Goal: Transaction & Acquisition: Book appointment/travel/reservation

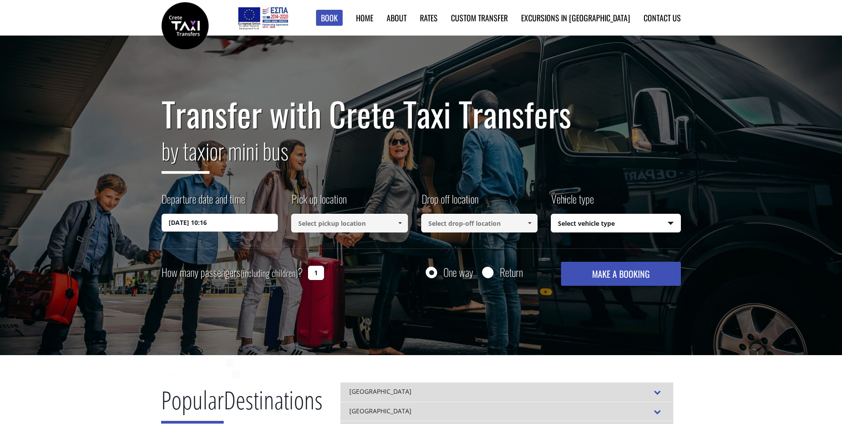
click at [219, 223] on input "20/08/2025 10:16" at bounding box center [220, 223] width 117 height 18
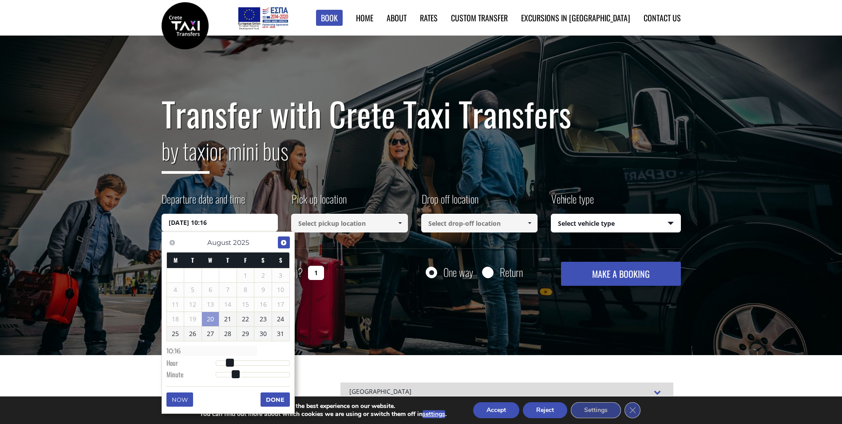
click at [284, 244] on span "Next" at bounding box center [283, 242] width 7 height 7
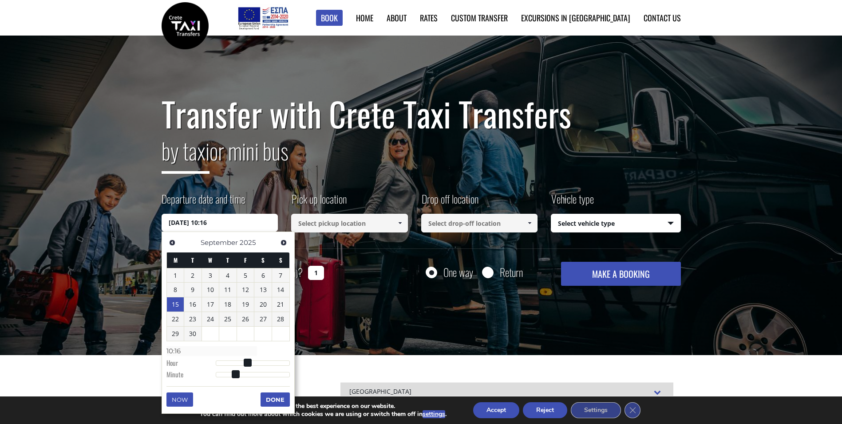
click at [175, 307] on link "15" at bounding box center [175, 304] width 17 height 14
click at [210, 224] on input "15/09/2025 00:00" at bounding box center [220, 223] width 117 height 18
type input "15/09/2025 01:00"
type input "01:00"
type input "15/09/2025 02:00"
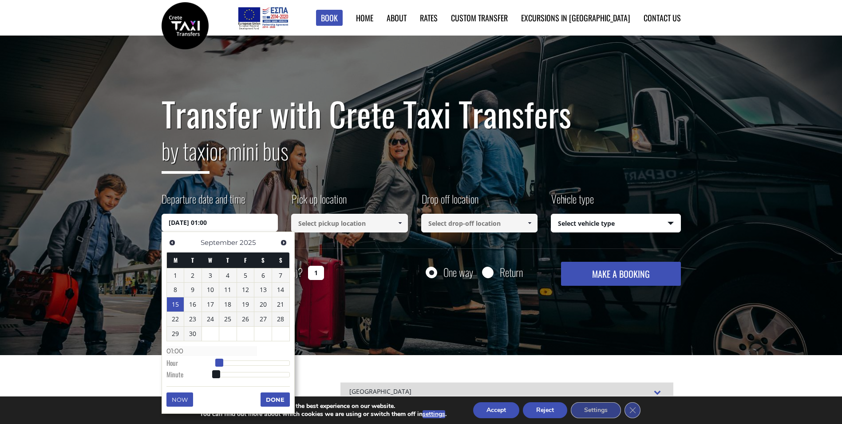
type input "02:00"
type input "15/09/2025 04:00"
type input "04:00"
type input "15/09/2025 05:00"
type input "05:00"
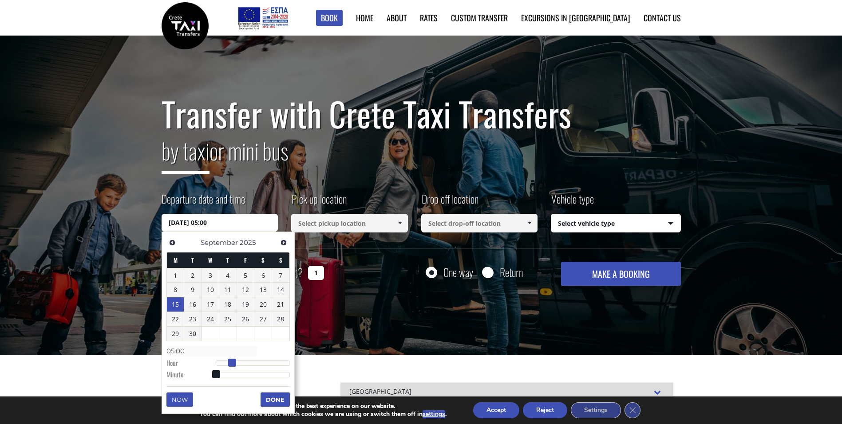
type input "15/09/2025 06:00"
type input "06:00"
type input "15/09/2025 07:00"
type input "07:00"
type input "15/09/2025 08:00"
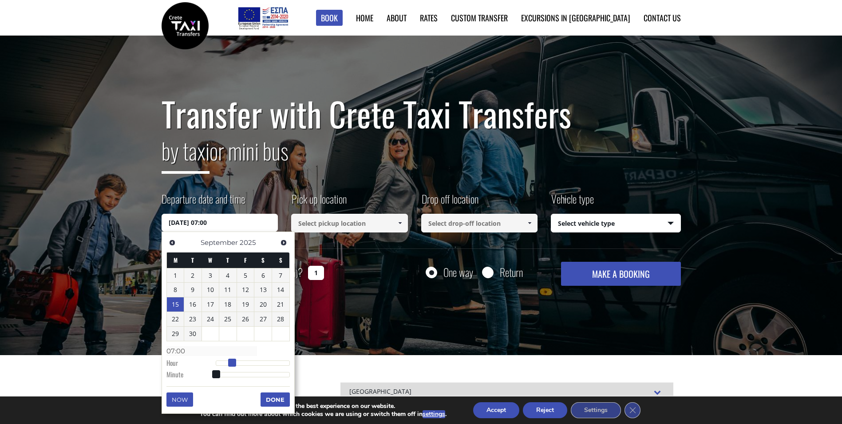
type input "08:00"
type input "15/09/2025 09:00"
type input "09:00"
type input "15/09/2025 10:00"
type input "10:00"
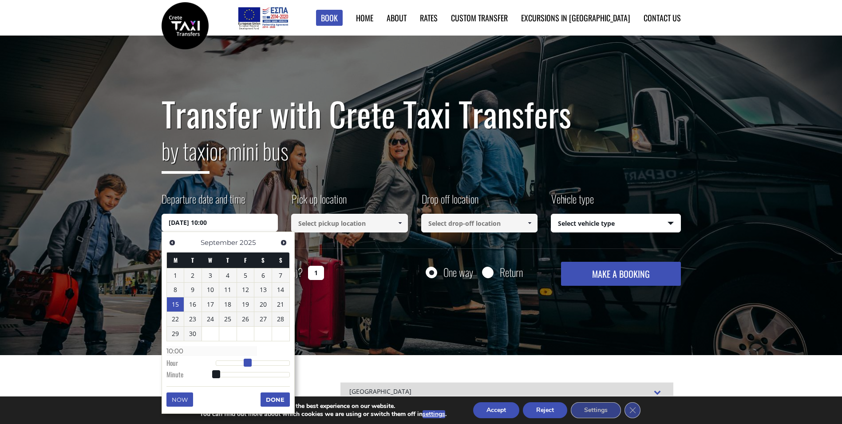
type input "15/09/2025 11:00"
type input "11:00"
type input "15/09/2025 12:00"
type input "12:00"
type input "15/09/2025 13:00"
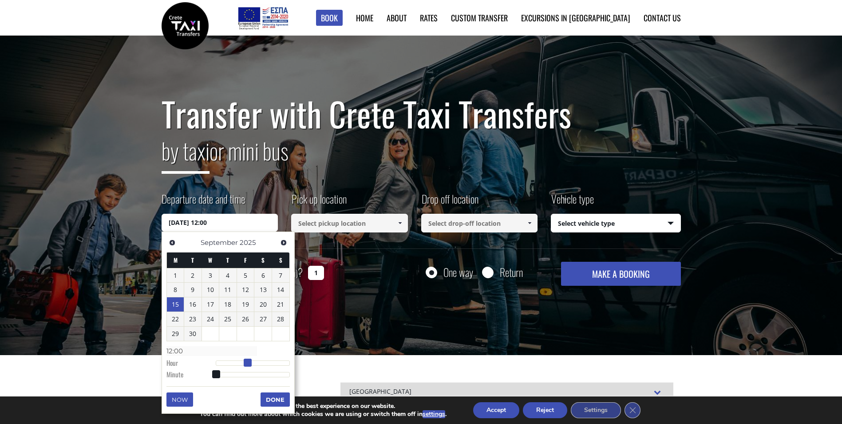
type input "13:00"
type input "15/09/2025 14:00"
type input "14:00"
type input "15/09/2025 15:00"
type input "15:00"
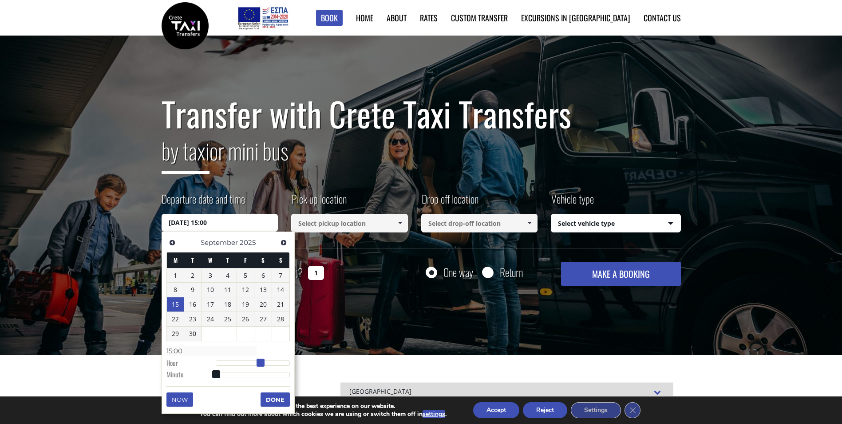
type input "15/09/2025 16:00"
type input "16:00"
type input "15/09/2025 18:00"
type input "18:00"
type input "15/09/2025 19:00"
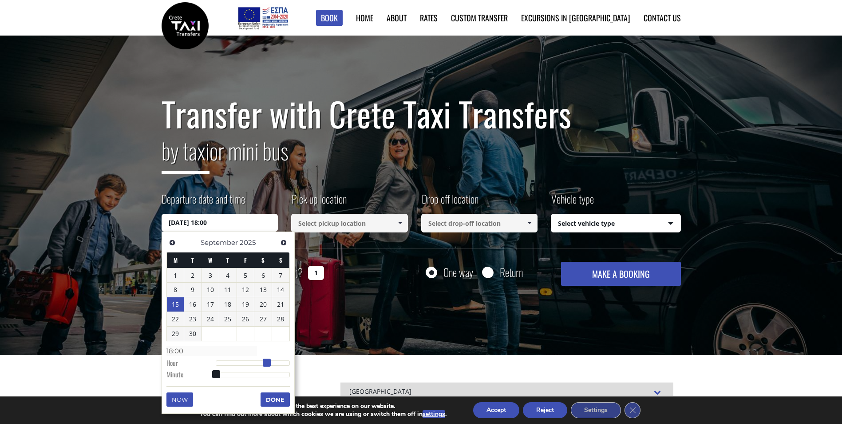
type input "19:00"
type input "15/09/2025 20:00"
type input "20:00"
type input "15/09/2025 19:00"
type input "19:00"
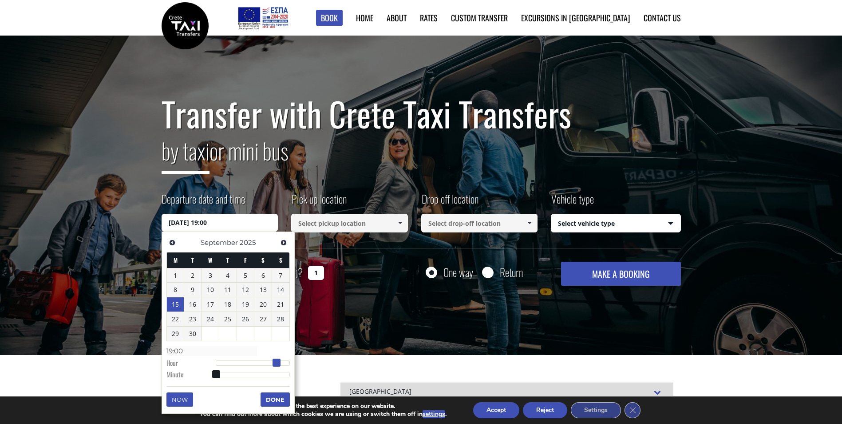
drag, startPoint x: 217, startPoint y: 363, endPoint x: 277, endPoint y: 359, distance: 60.5
click at [277, 359] on span at bounding box center [277, 362] width 8 height 8
click at [277, 401] on button "Done" at bounding box center [275, 399] width 29 height 14
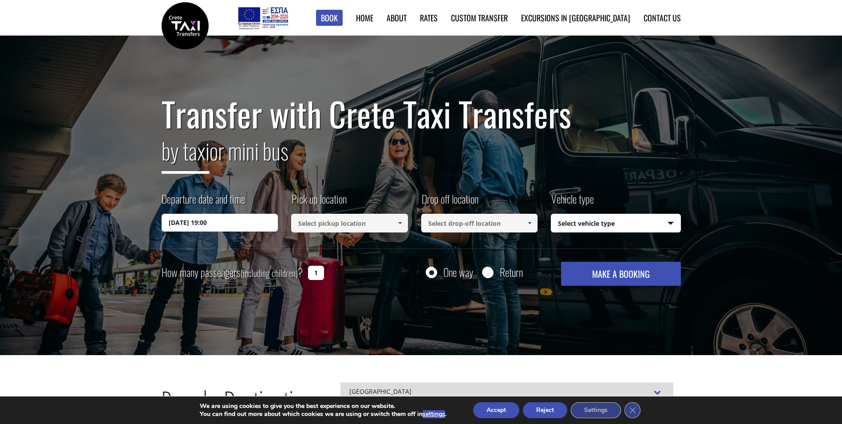
click at [330, 222] on input at bounding box center [349, 223] width 117 height 19
click at [320, 225] on input at bounding box center [349, 223] width 117 height 19
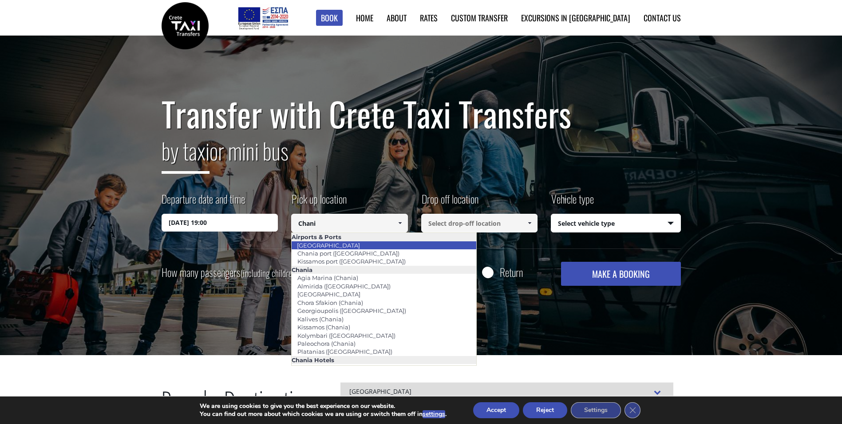
click at [323, 245] on link "[GEOGRAPHIC_DATA]" at bounding box center [328, 245] width 75 height 12
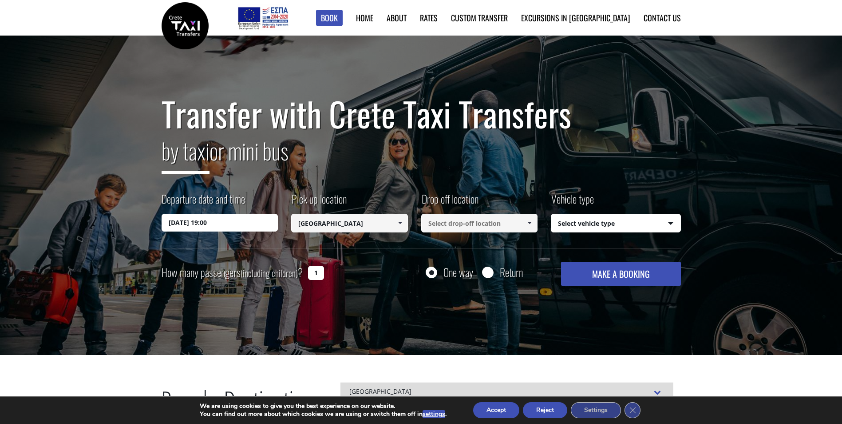
type input "[GEOGRAPHIC_DATA]"
click at [470, 225] on input at bounding box center [479, 223] width 117 height 19
click at [472, 246] on link "Plakias ([GEOGRAPHIC_DATA])" at bounding box center [471, 245] width 100 height 12
type input "Plakias ([GEOGRAPHIC_DATA])"
click at [640, 227] on select "Select vehicle type Taxi (4 passengers) Mercedes E Class Mini Van (7 passengers…" at bounding box center [616, 223] width 129 height 19
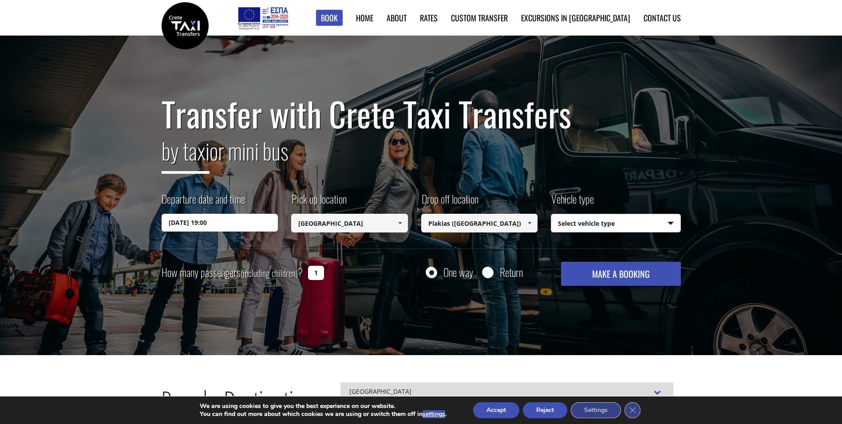
select select "540"
click at [552, 214] on select "Select vehicle type Taxi (4 passengers) Mercedes E Class Mini Van (7 passengers…" at bounding box center [616, 223] width 129 height 19
click at [488, 272] on input "Return" at bounding box center [487, 272] width 11 height 11
radio input "true"
type input "Plakias ([GEOGRAPHIC_DATA])"
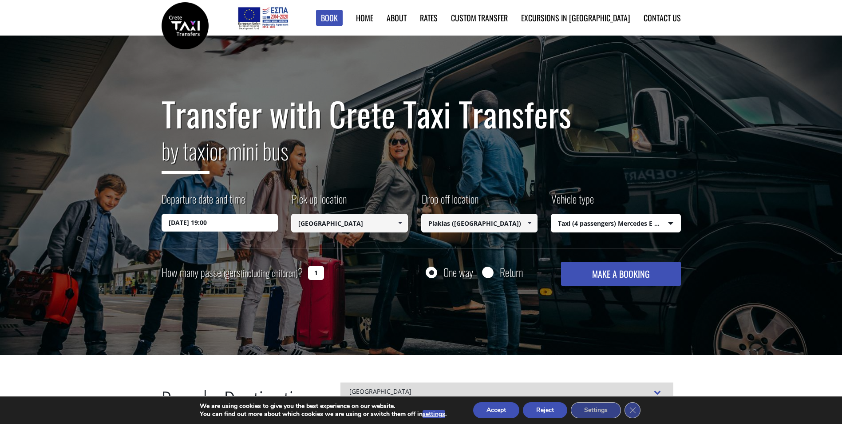
type input "[GEOGRAPHIC_DATA]"
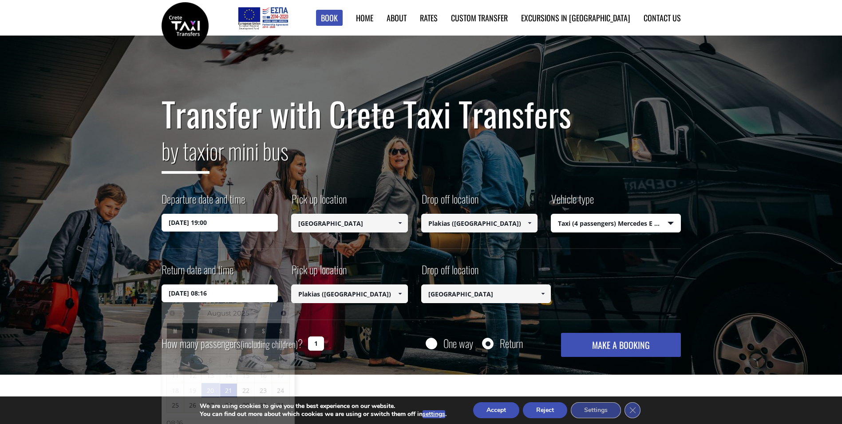
click at [199, 289] on input "21/08/2025 08:16" at bounding box center [220, 293] width 117 height 18
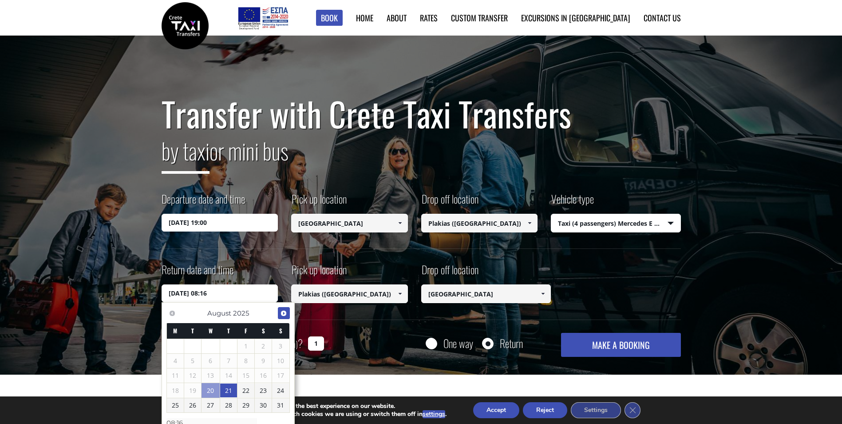
click at [284, 310] on span "Next" at bounding box center [283, 313] width 7 height 7
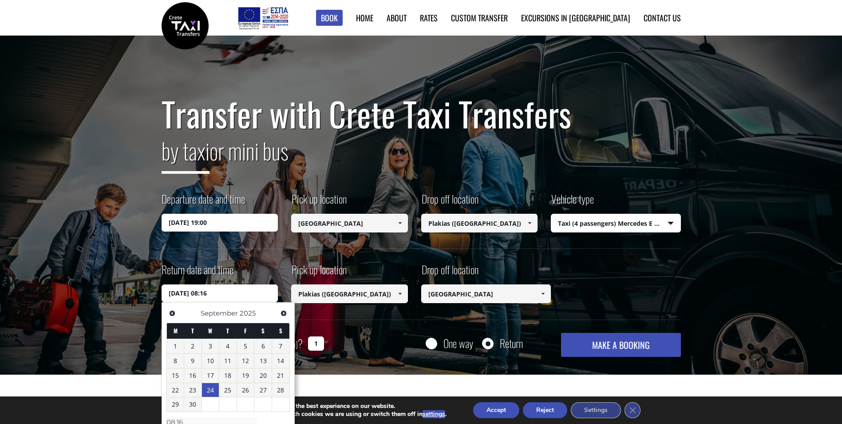
click at [203, 389] on link "24" at bounding box center [210, 390] width 17 height 14
type input "24/09/2025 06"
click at [424, 340] on div "One way Return" at bounding box center [461, 343] width 130 height 20
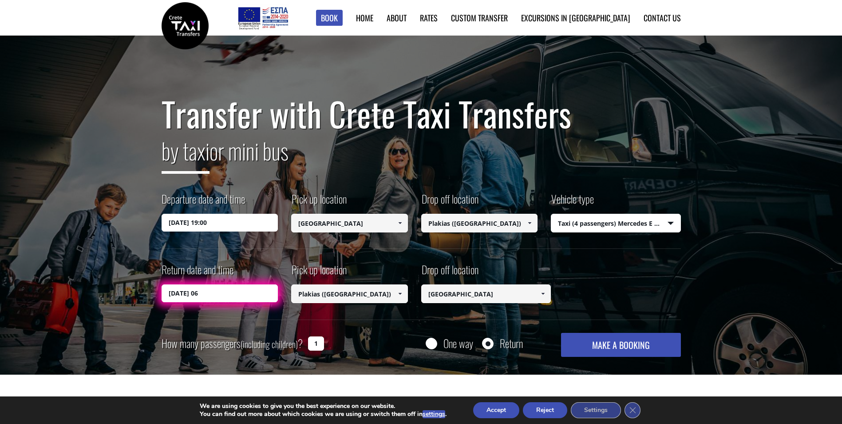
click at [613, 341] on button "MAKE A BOOKING" at bounding box center [620, 345] width 119 height 24
